Goal: Information Seeking & Learning: Compare options

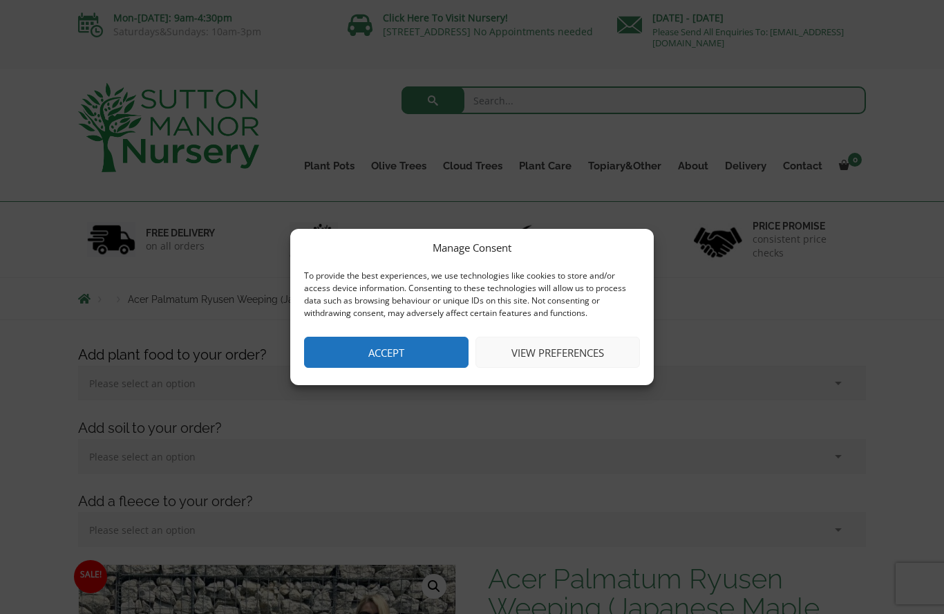
click at [583, 353] on button "View preferences" at bounding box center [558, 352] width 165 height 31
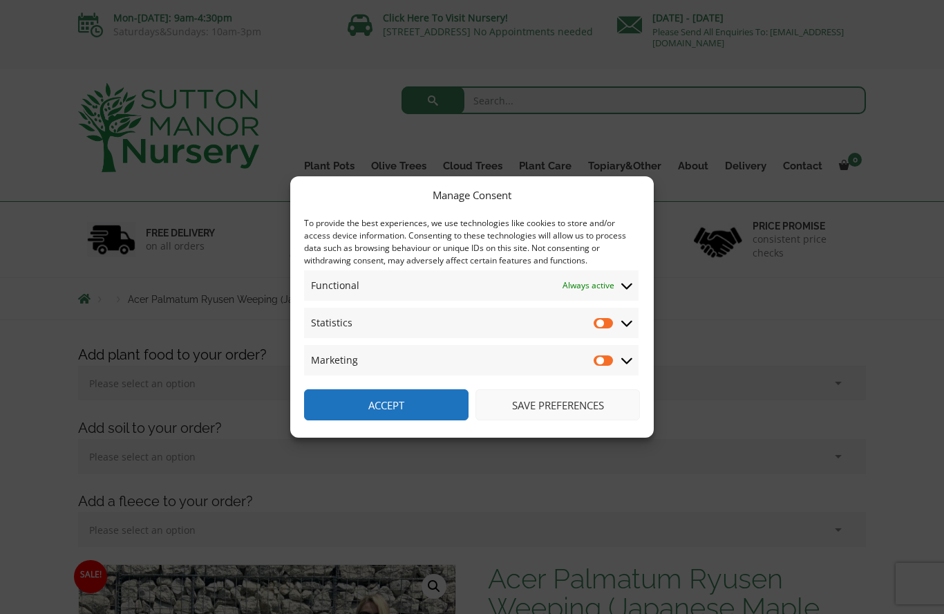
click at [615, 317] on input "Statistics" at bounding box center [604, 323] width 21 height 14
checkbox input "true"
click at [615, 356] on input "Marketing" at bounding box center [604, 360] width 21 height 14
checkbox input "true"
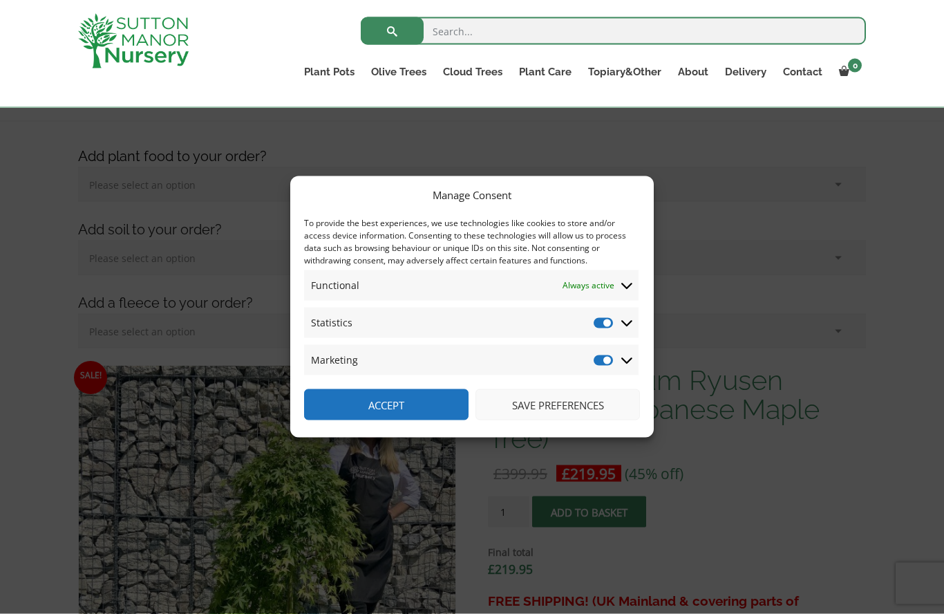
scroll to position [175, 0]
click at [600, 420] on button "Save preferences" at bounding box center [558, 404] width 165 height 31
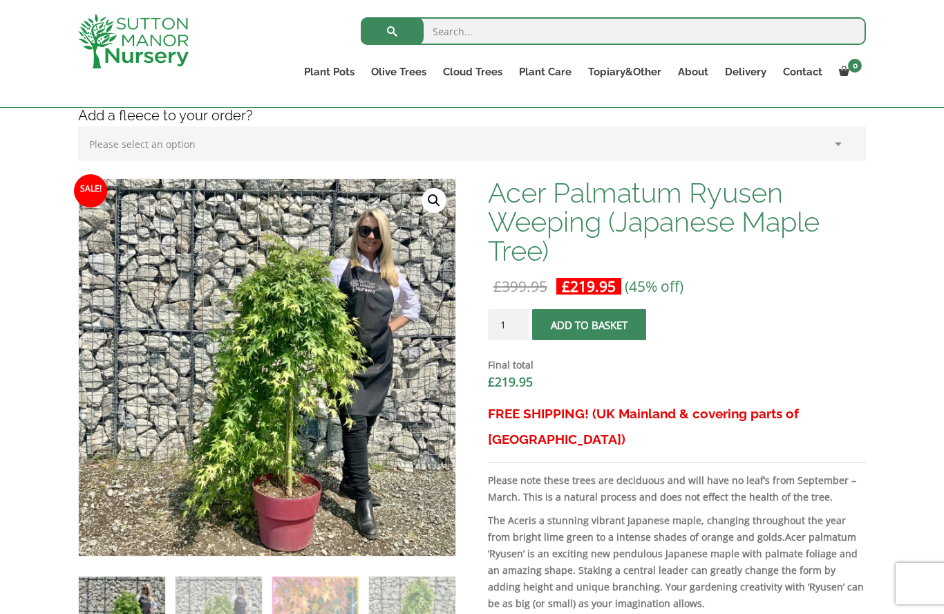
scroll to position [360, 0]
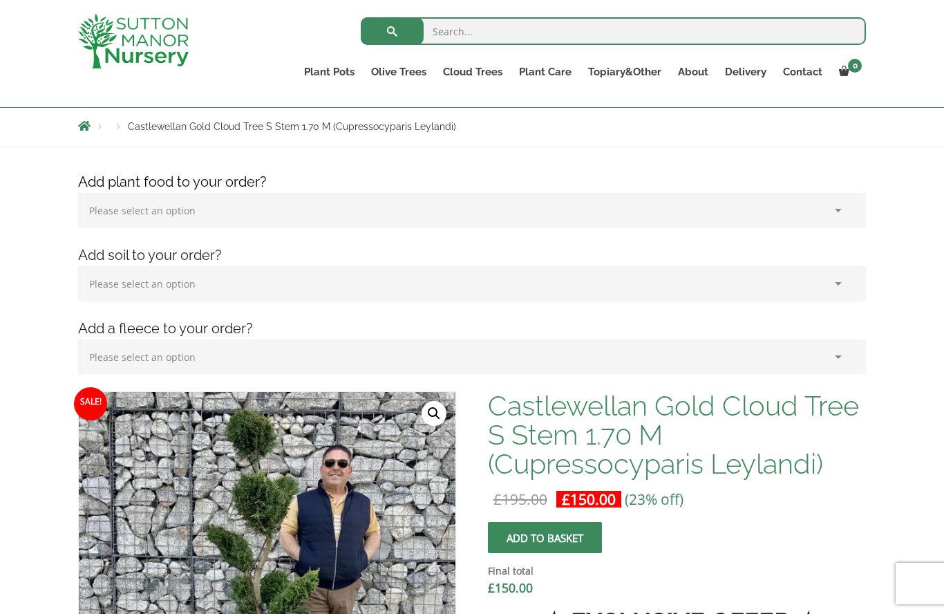
scroll to position [142, 0]
